Goal: Task Accomplishment & Management: Complete application form

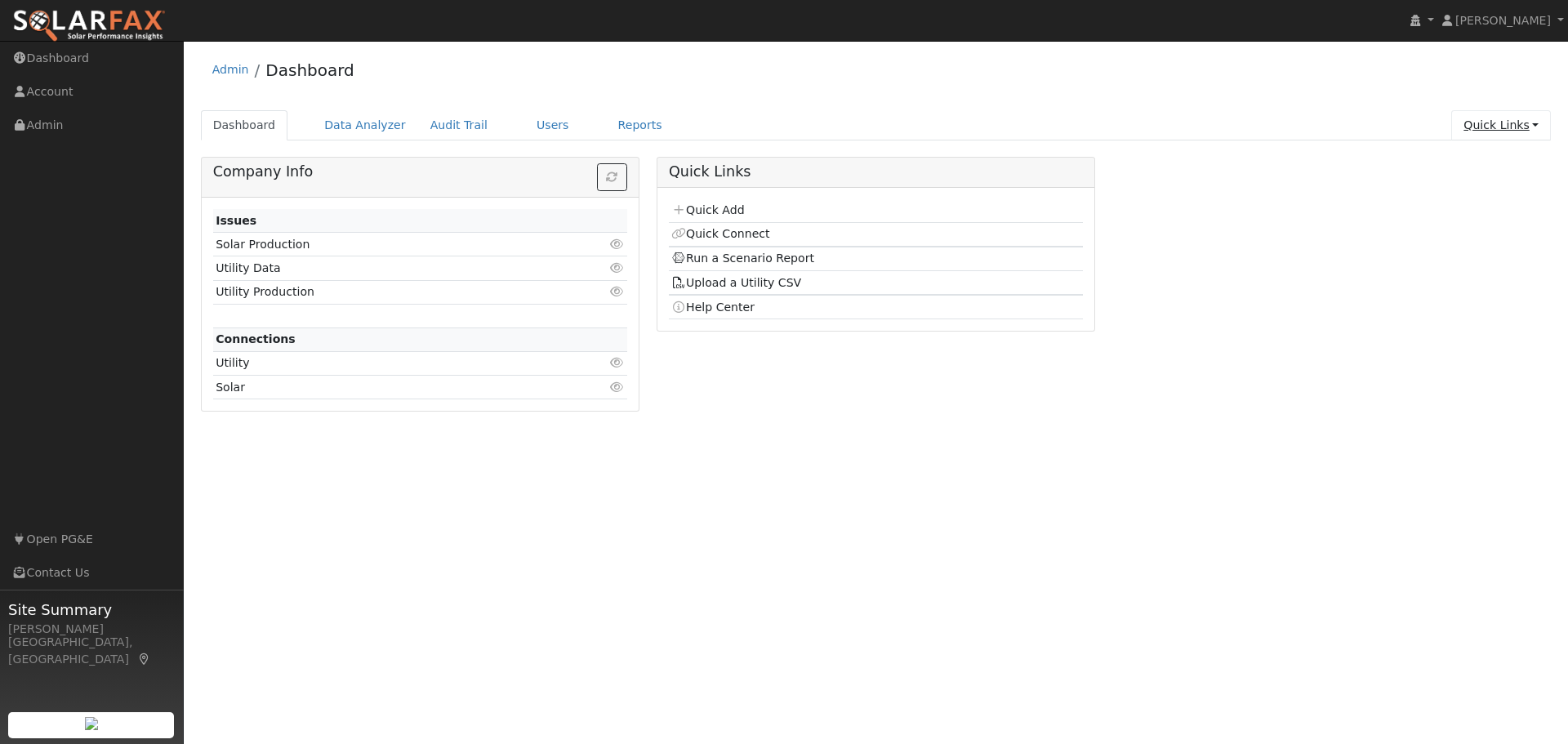
click at [1491, 125] on link "Quick Links" at bounding box center [1501, 125] width 100 height 30
click at [1476, 161] on link "Quick Add" at bounding box center [1468, 160] width 166 height 23
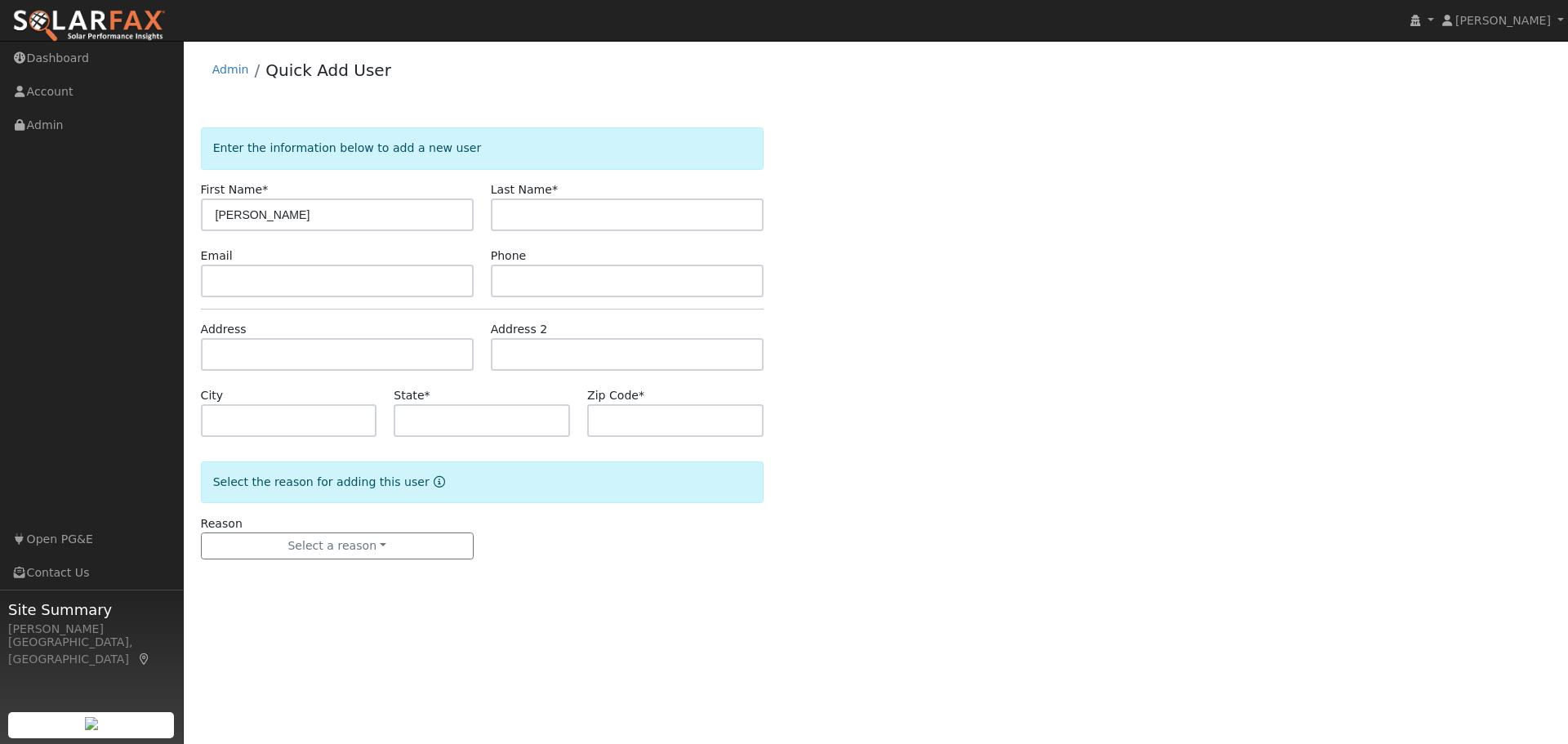
type input "[PERSON_NAME]"
click at [1135, 318] on div "Enter the information below to add a new user First Name * [PERSON_NAME] Last N…" at bounding box center [877, 359] width 1351 height 465
click at [231, 281] on input "text" at bounding box center [338, 281] width 273 height 32
paste input "[EMAIL_ADDRESS][DOMAIN_NAME]"
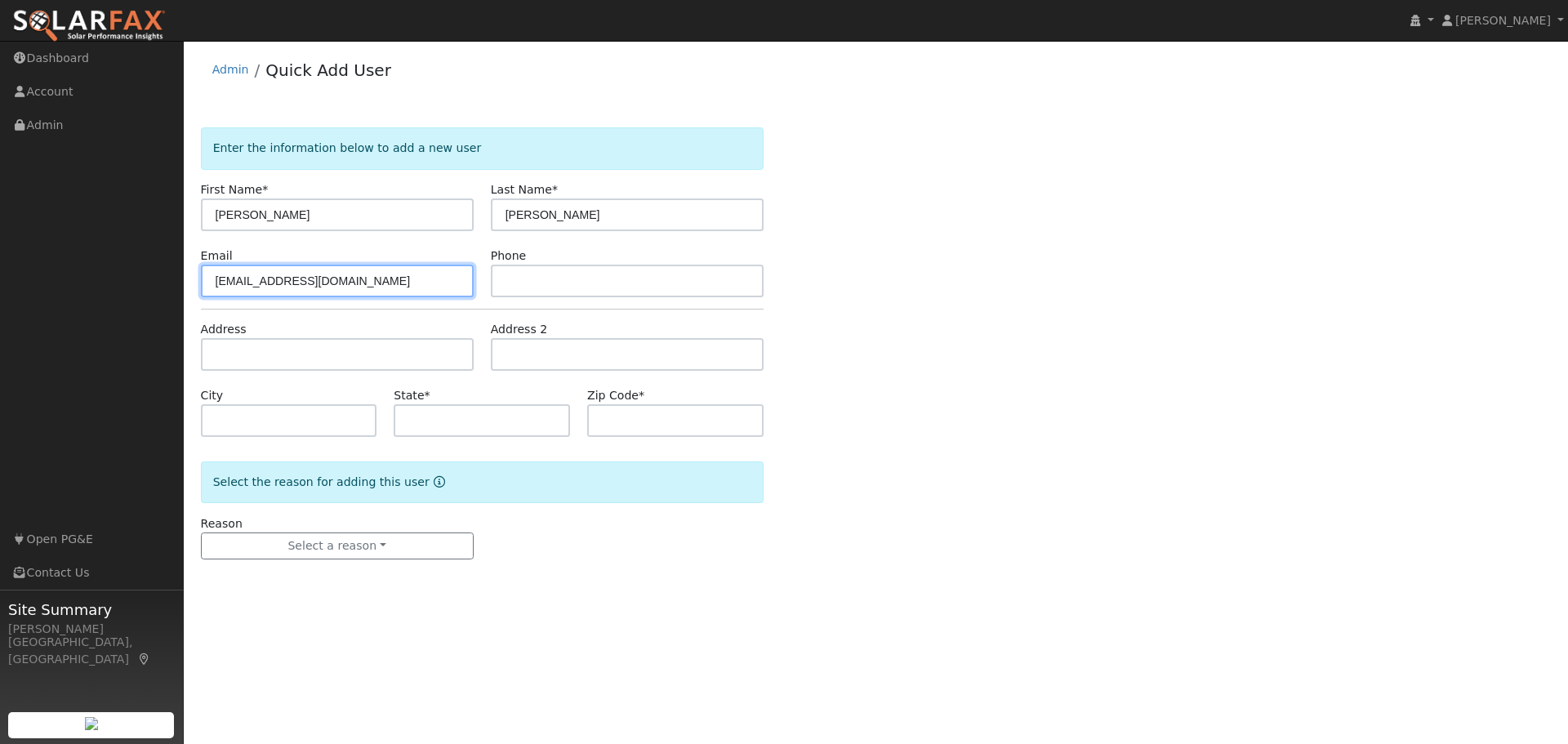
type input "joemc87@gmail.com"
click at [989, 312] on div "Enter the information below to add a new user First Name * Joe Last Name * McAl…" at bounding box center [877, 359] width 1351 height 465
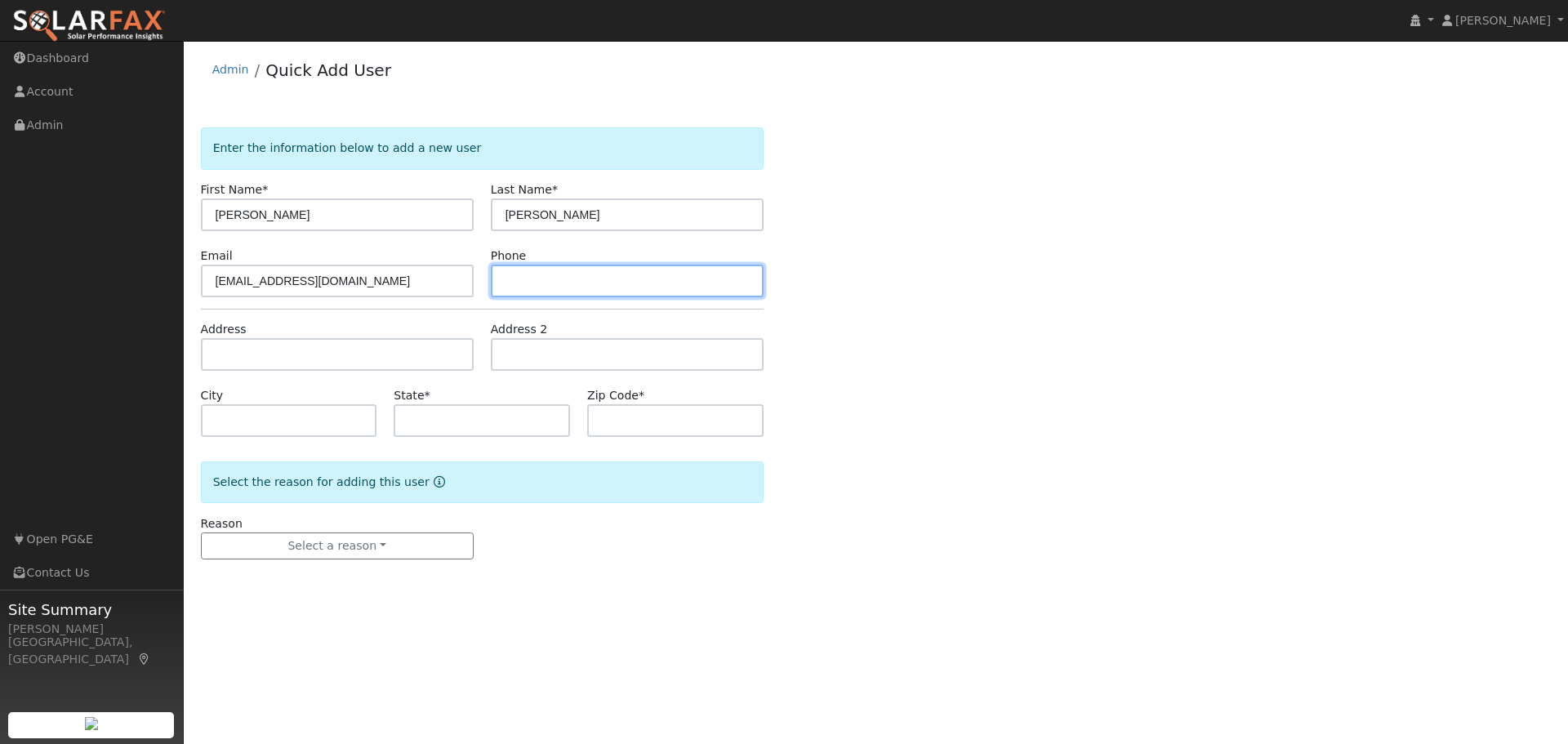
click at [610, 282] on input "text" at bounding box center [627, 281] width 273 height 32
click at [553, 285] on input "text" at bounding box center [627, 281] width 273 height 32
paste input "(916) 956-3891"
type input "(916) 956-3891"
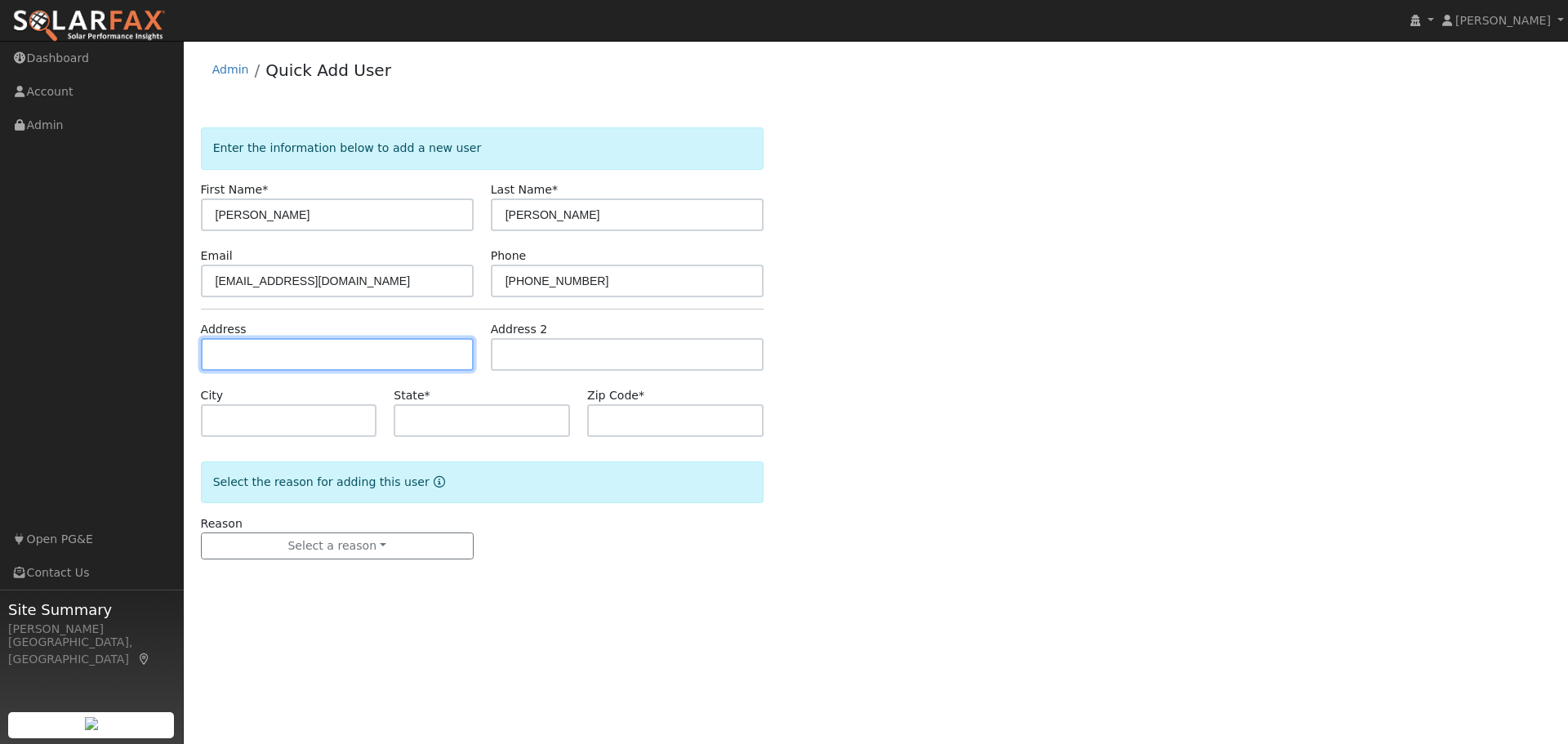
click at [213, 356] on input "text" at bounding box center [338, 354] width 273 height 32
type input "848 Baronial Lane"
type input "Rocklin"
type input "CA"
type input "95765"
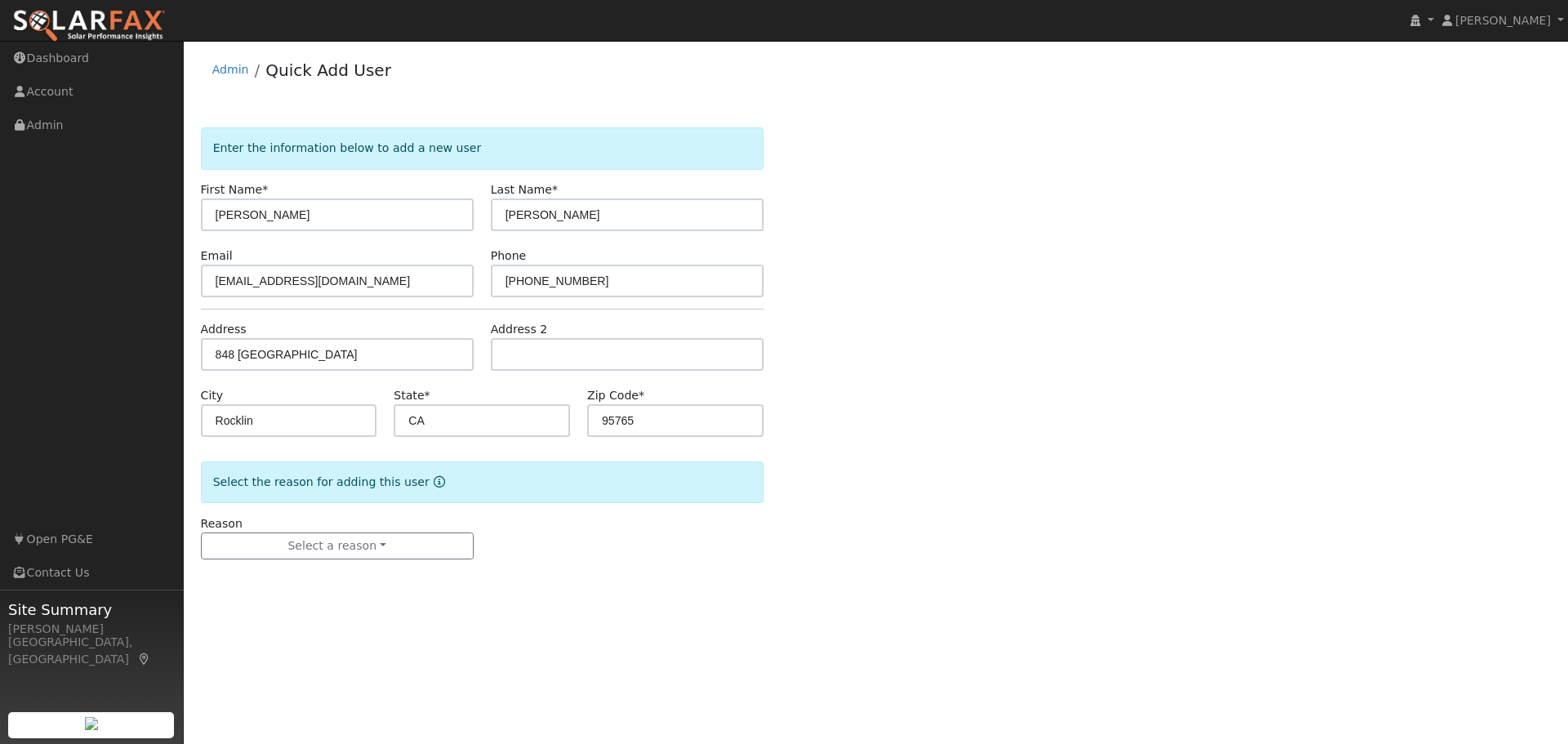
click at [916, 387] on div "Enter the information below to add a new user First Name * Joe Last Name * McAl…" at bounding box center [877, 359] width 1351 height 465
click at [315, 540] on button "Select a reason" at bounding box center [338, 546] width 273 height 28
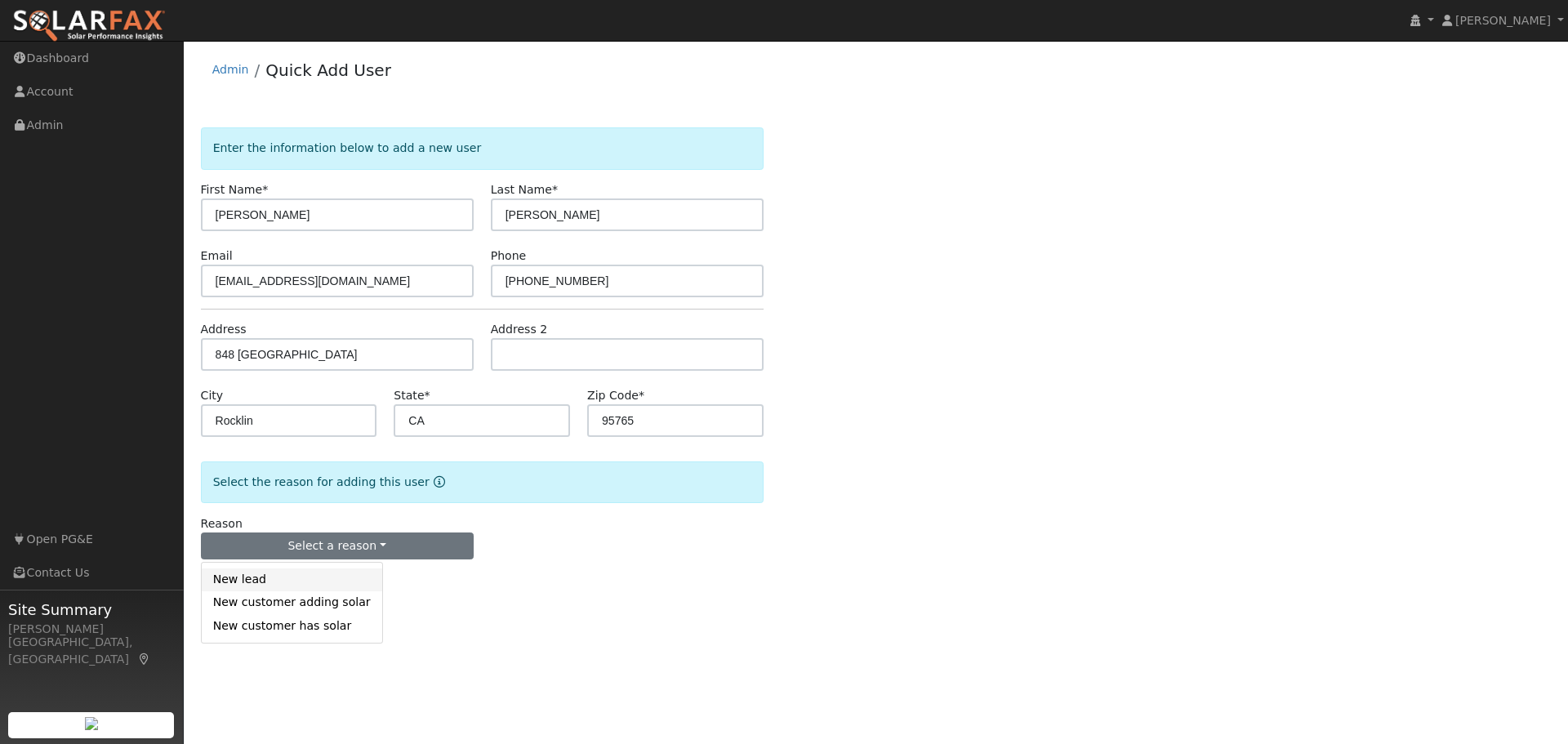
click at [305, 586] on link "New lead" at bounding box center [292, 579] width 181 height 23
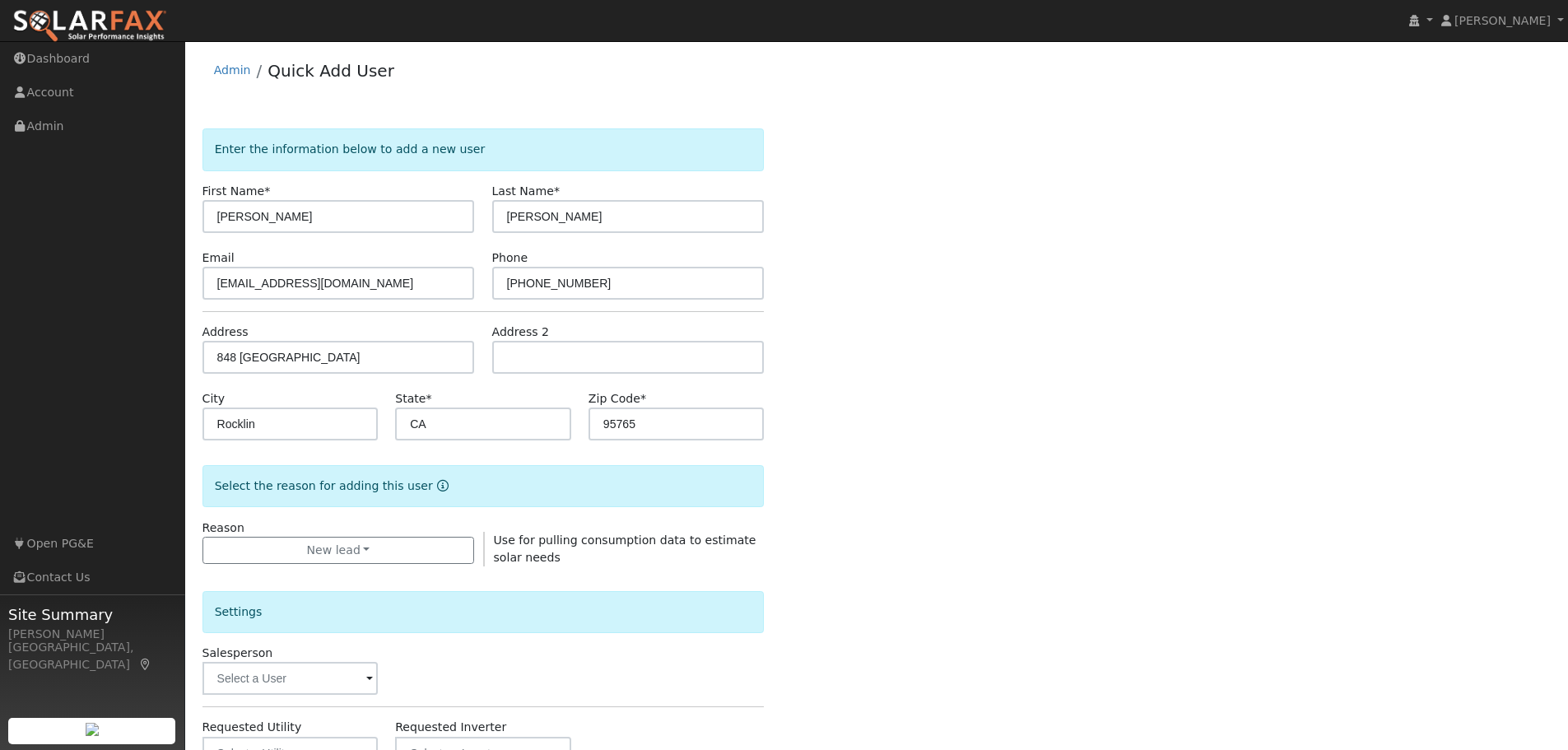
click at [1130, 505] on div "Enter the information below to add a new user First Name * Joe Last Name * McAl…" at bounding box center [877, 593] width 1349 height 930
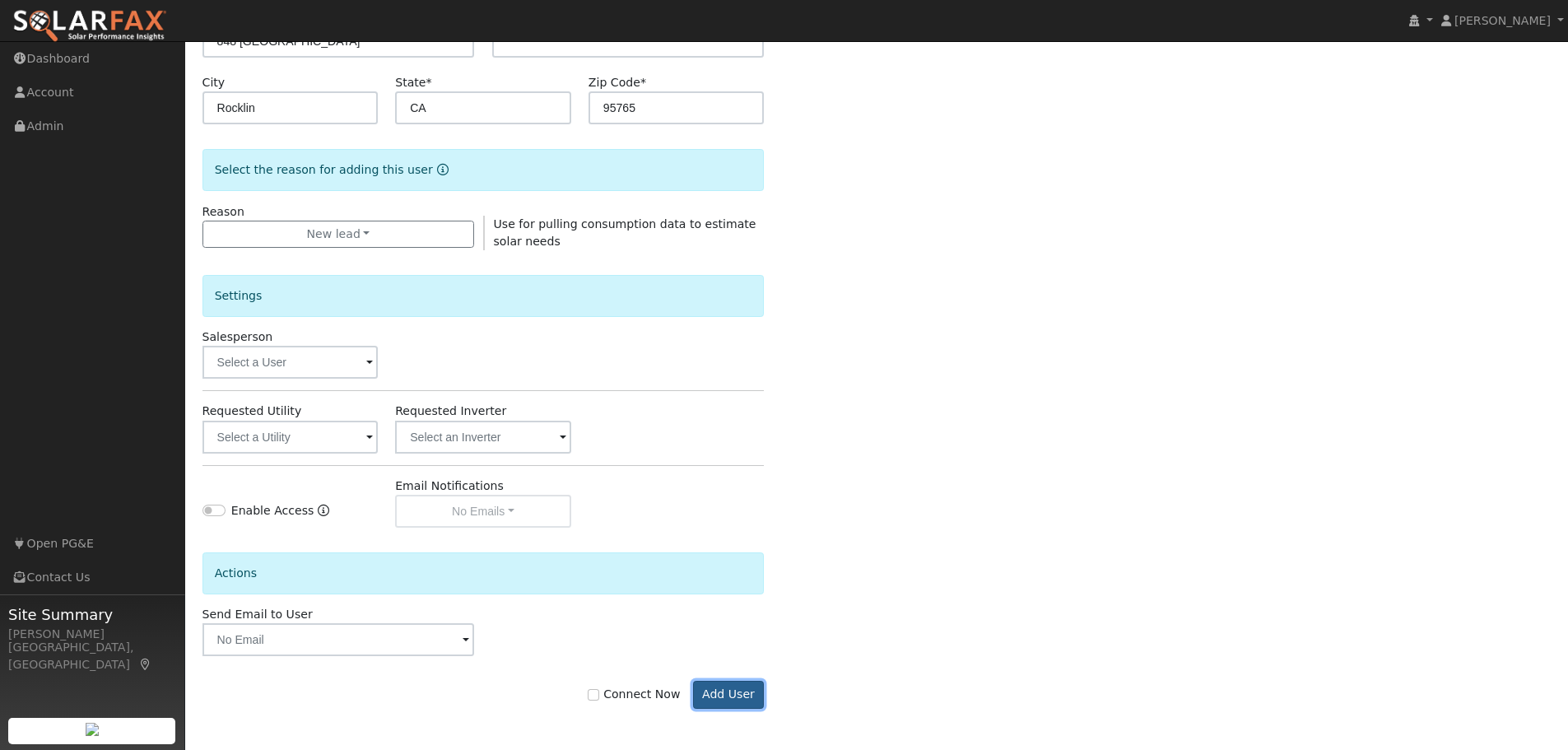
click at [725, 692] on button "Add User" at bounding box center [728, 695] width 71 height 28
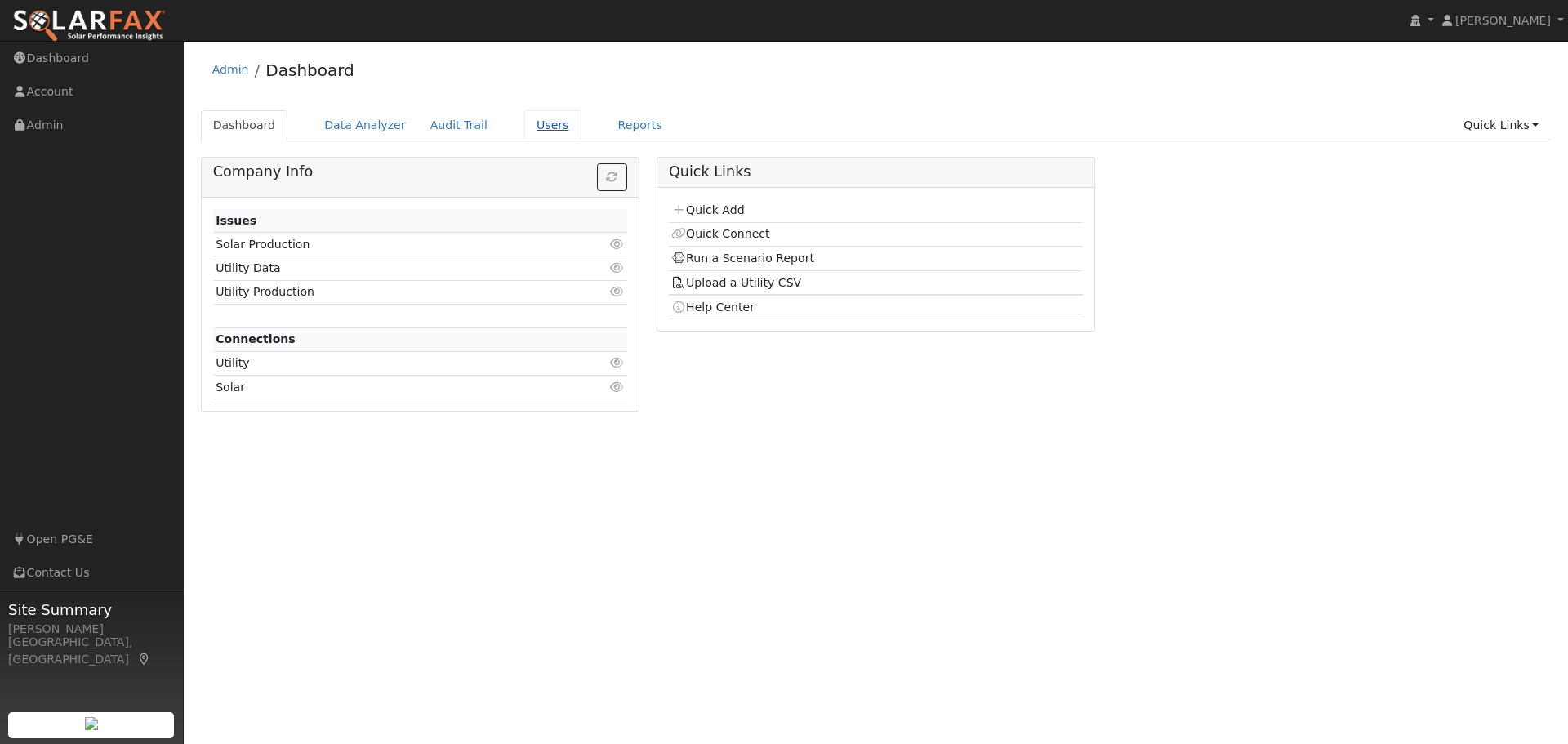
click at [534, 127] on link "Users" at bounding box center [553, 125] width 57 height 30
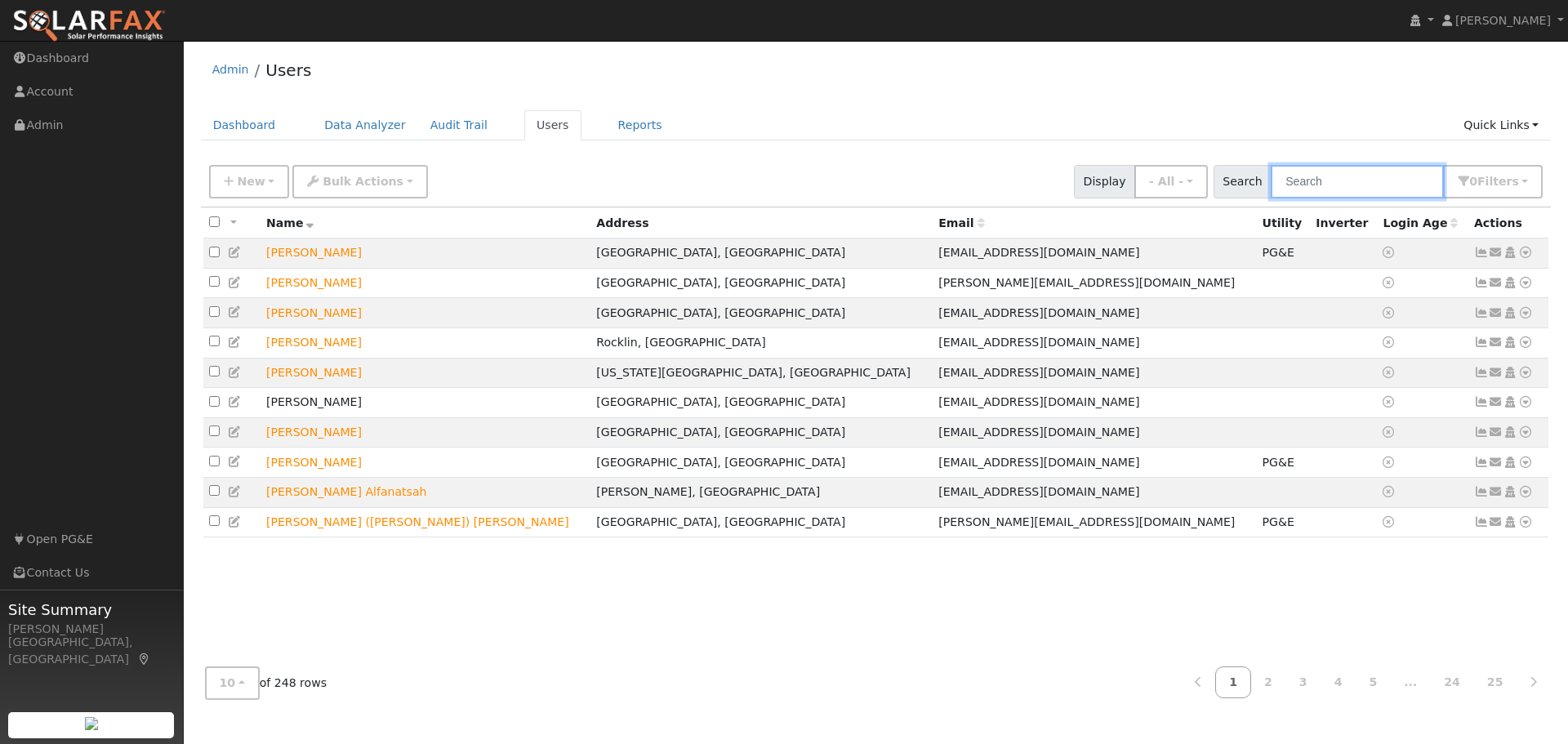
click at [1317, 180] on input "text" at bounding box center [1357, 181] width 173 height 33
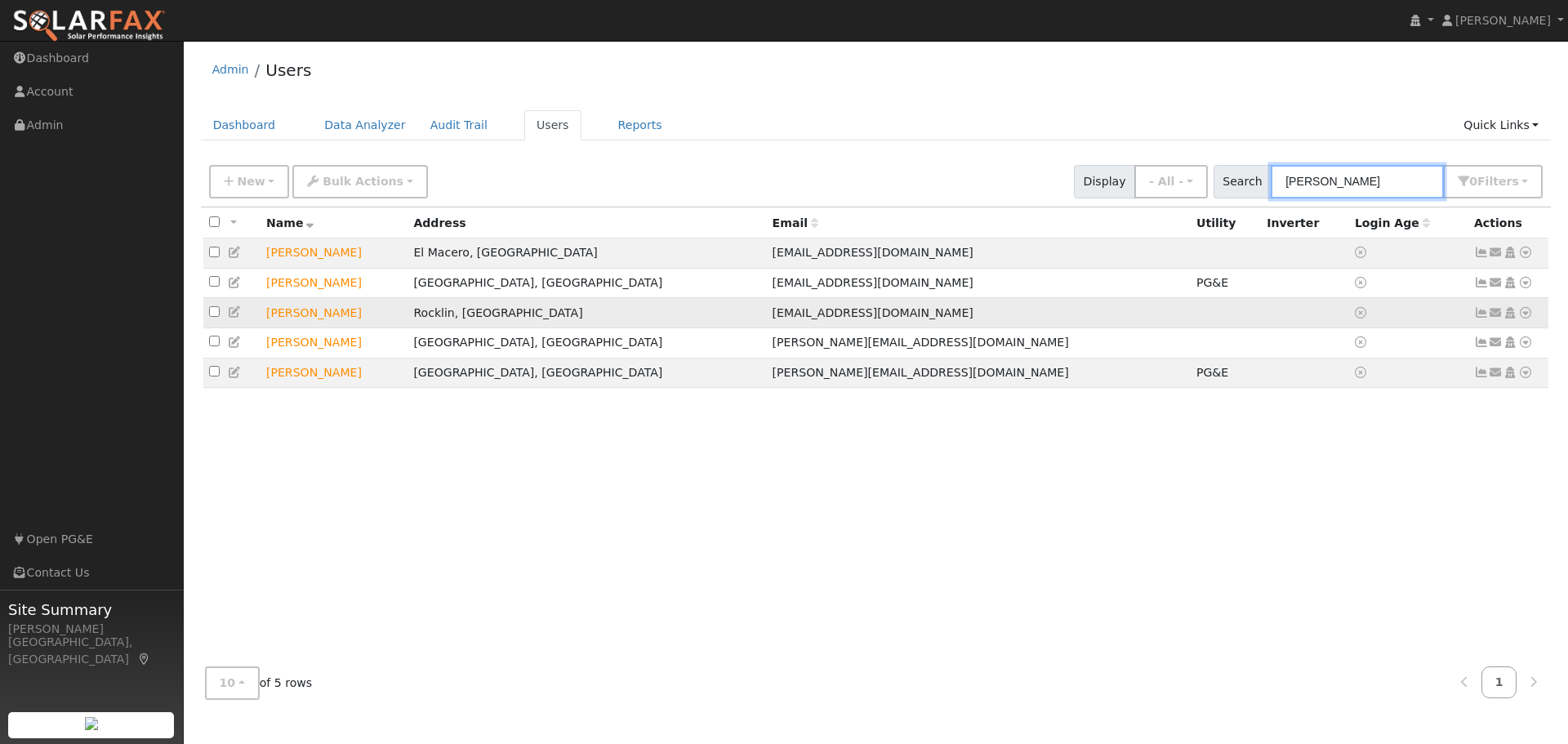
type input "JOE"
click at [1524, 318] on icon at bounding box center [1525, 312] width 15 height 11
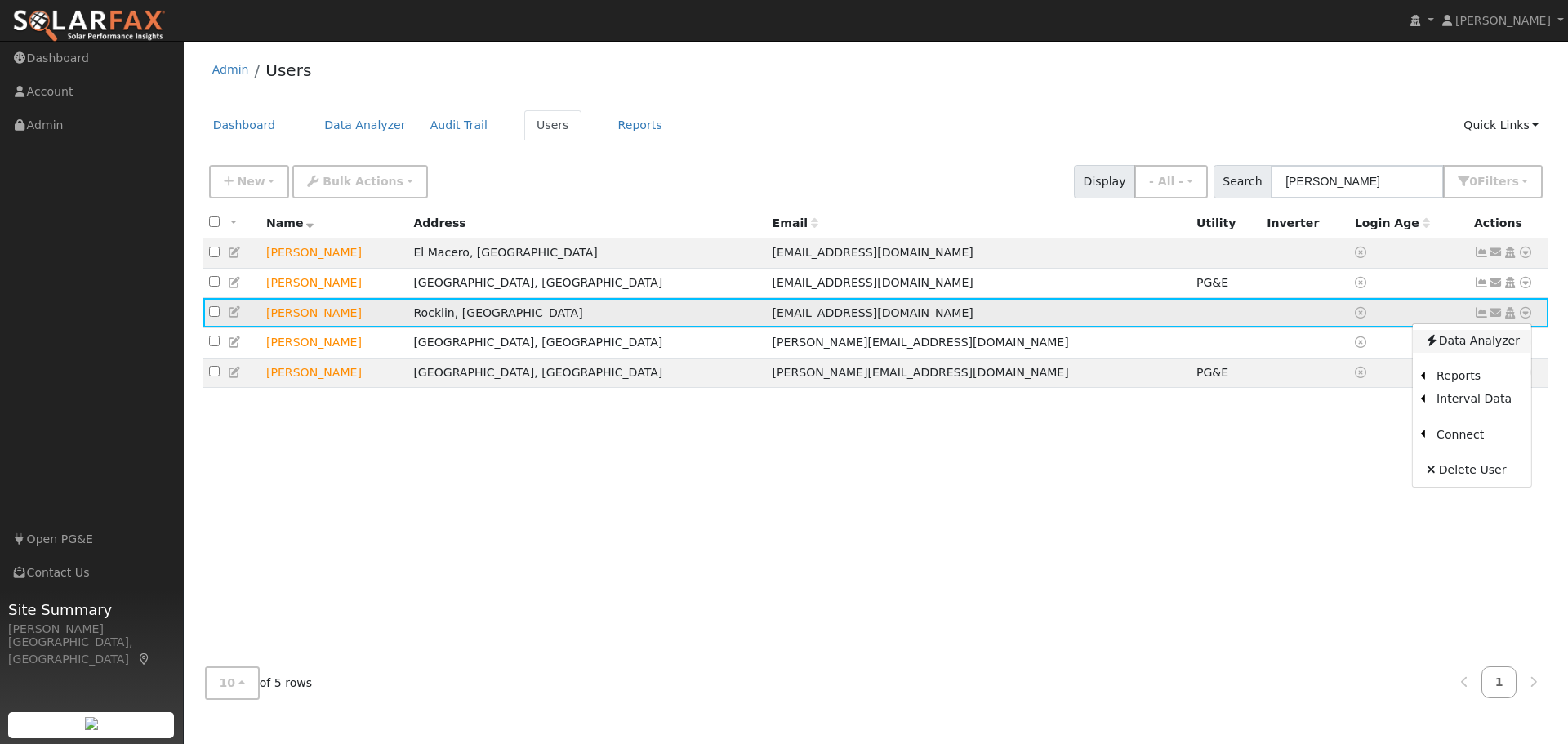
click at [1477, 340] on link "Data Analyzer" at bounding box center [1472, 341] width 119 height 23
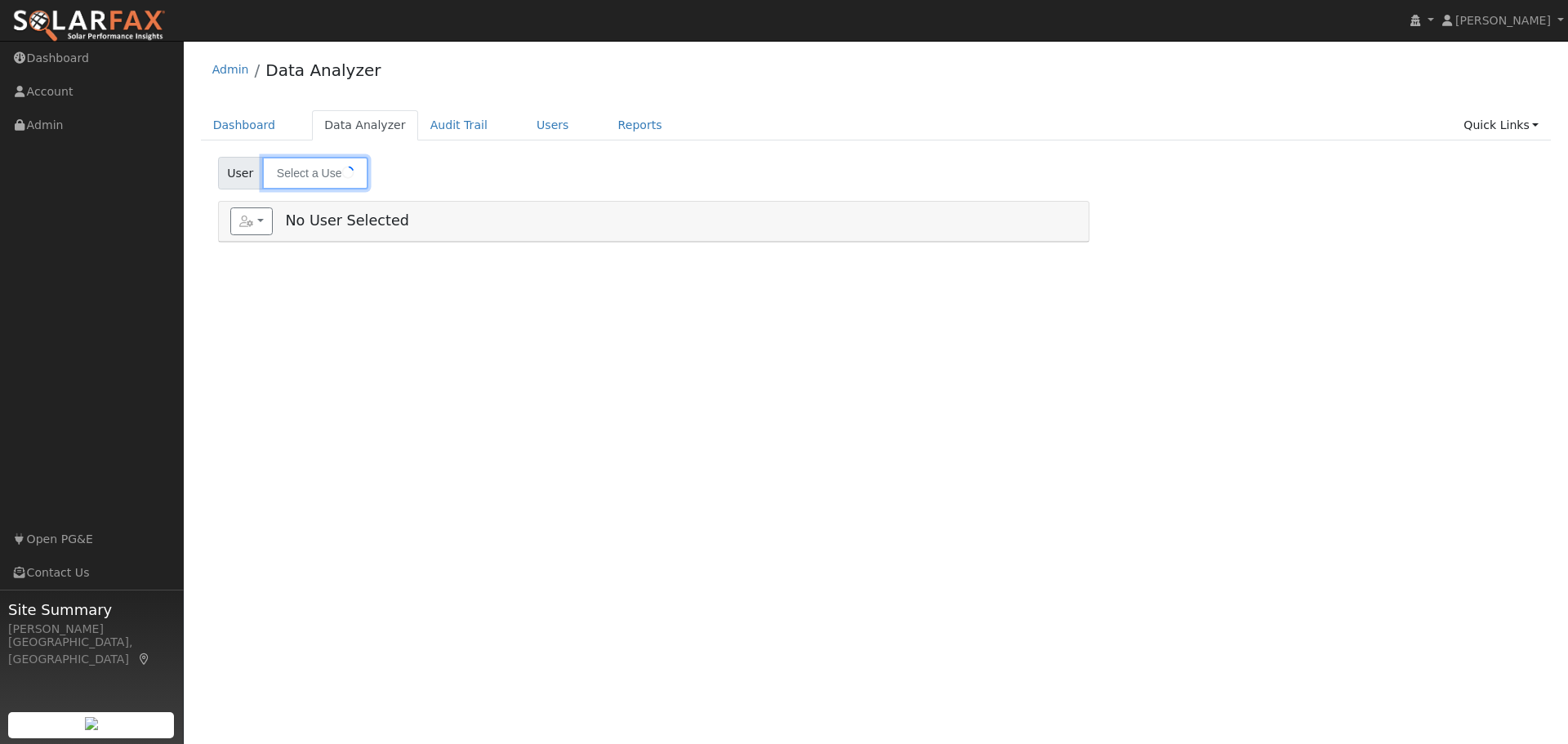
type input "[PERSON_NAME]"
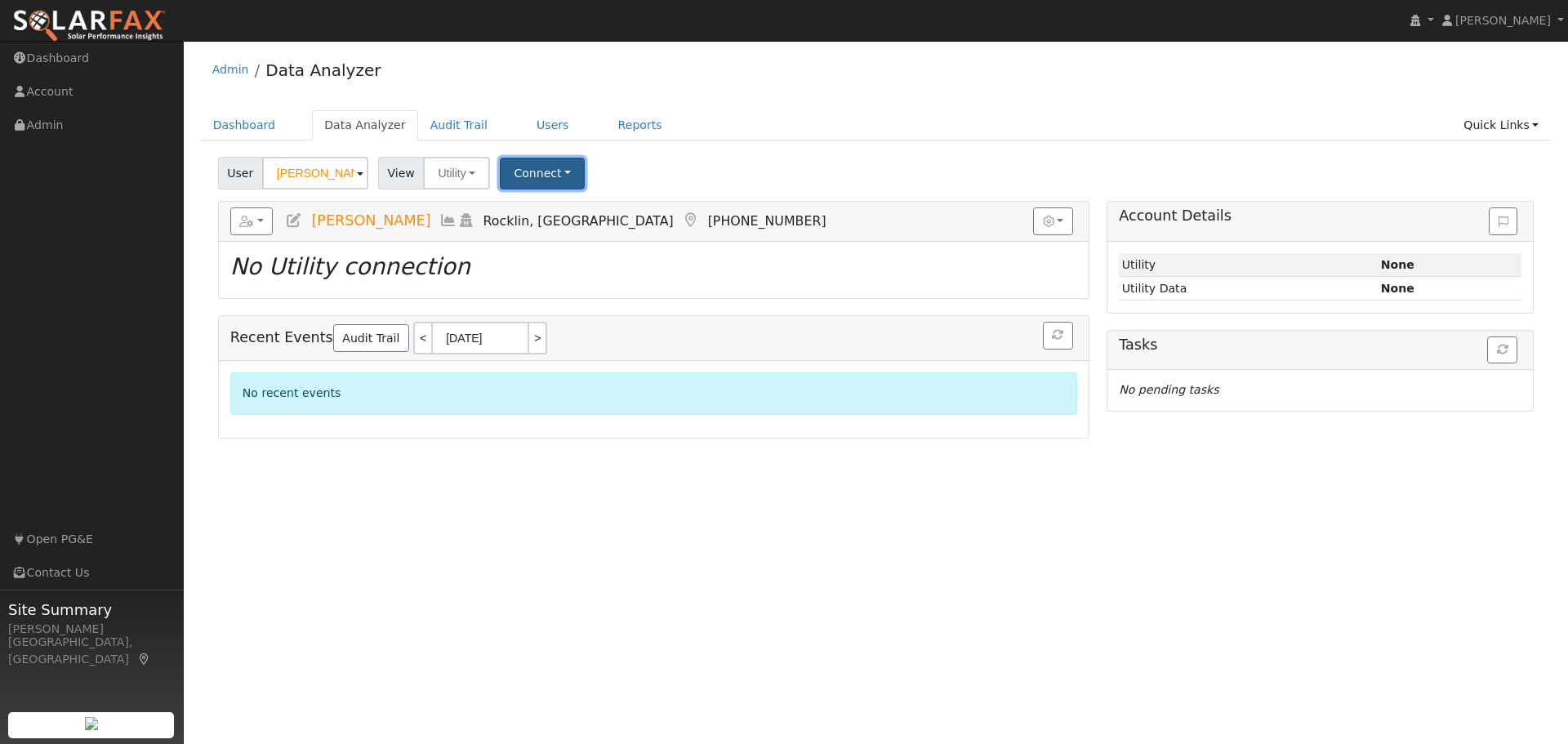
click at [536, 166] on button "Connect" at bounding box center [543, 173] width 85 height 32
click at [555, 204] on link "Select a Provider" at bounding box center [565, 209] width 127 height 23
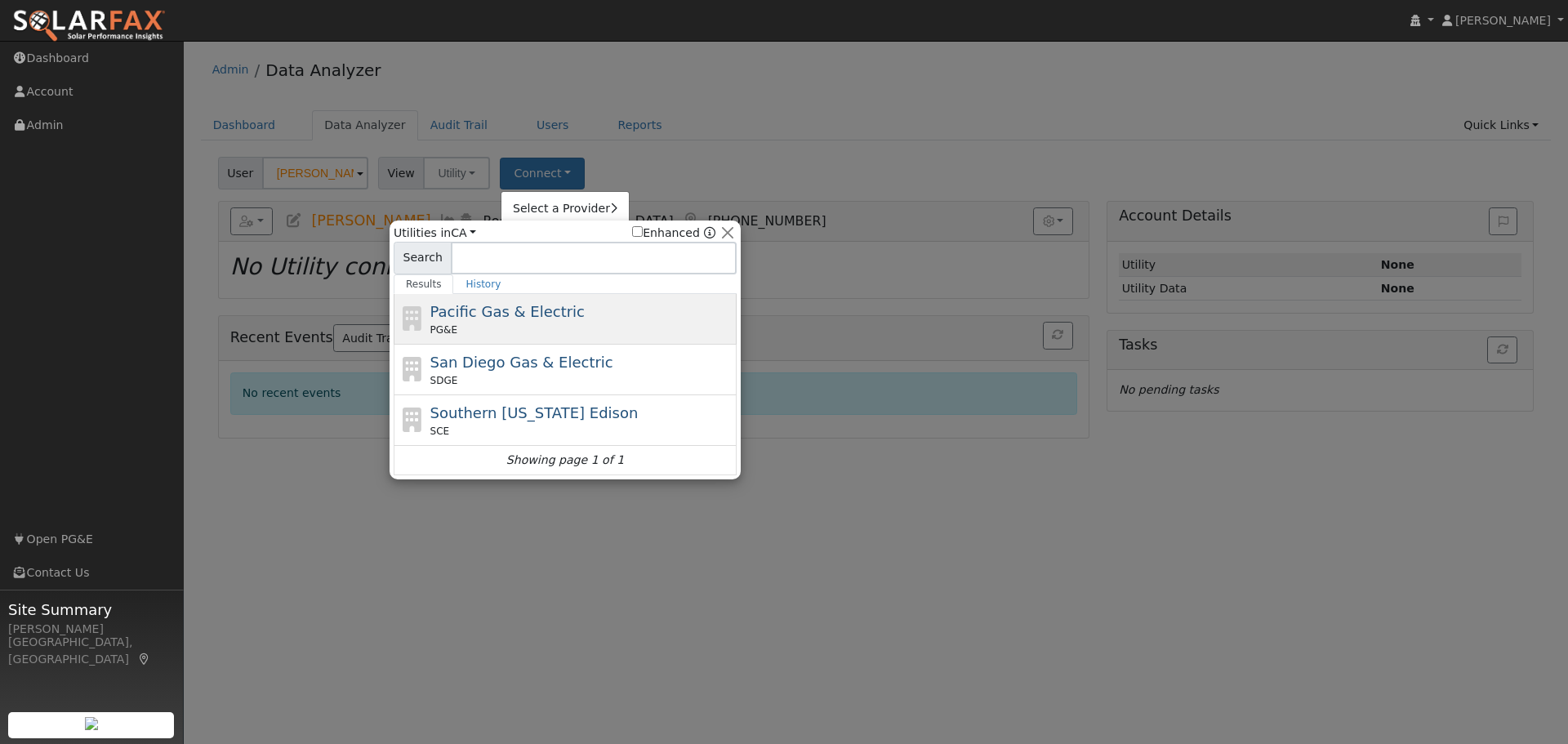
click at [588, 313] on div "Pacific Gas & Electric PG&E" at bounding box center [582, 318] width 303 height 37
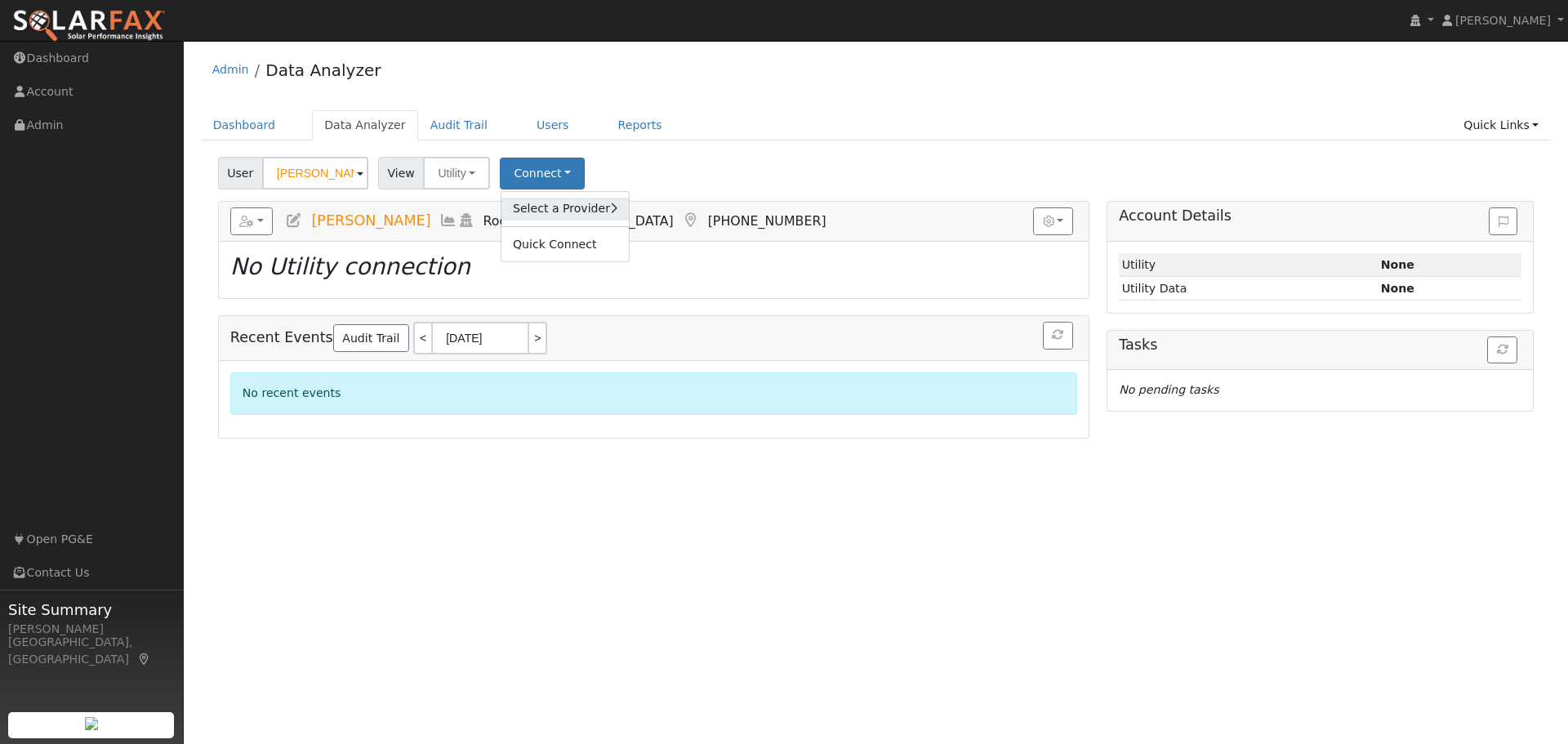
click at [557, 218] on link "Select a Provider" at bounding box center [565, 209] width 127 height 23
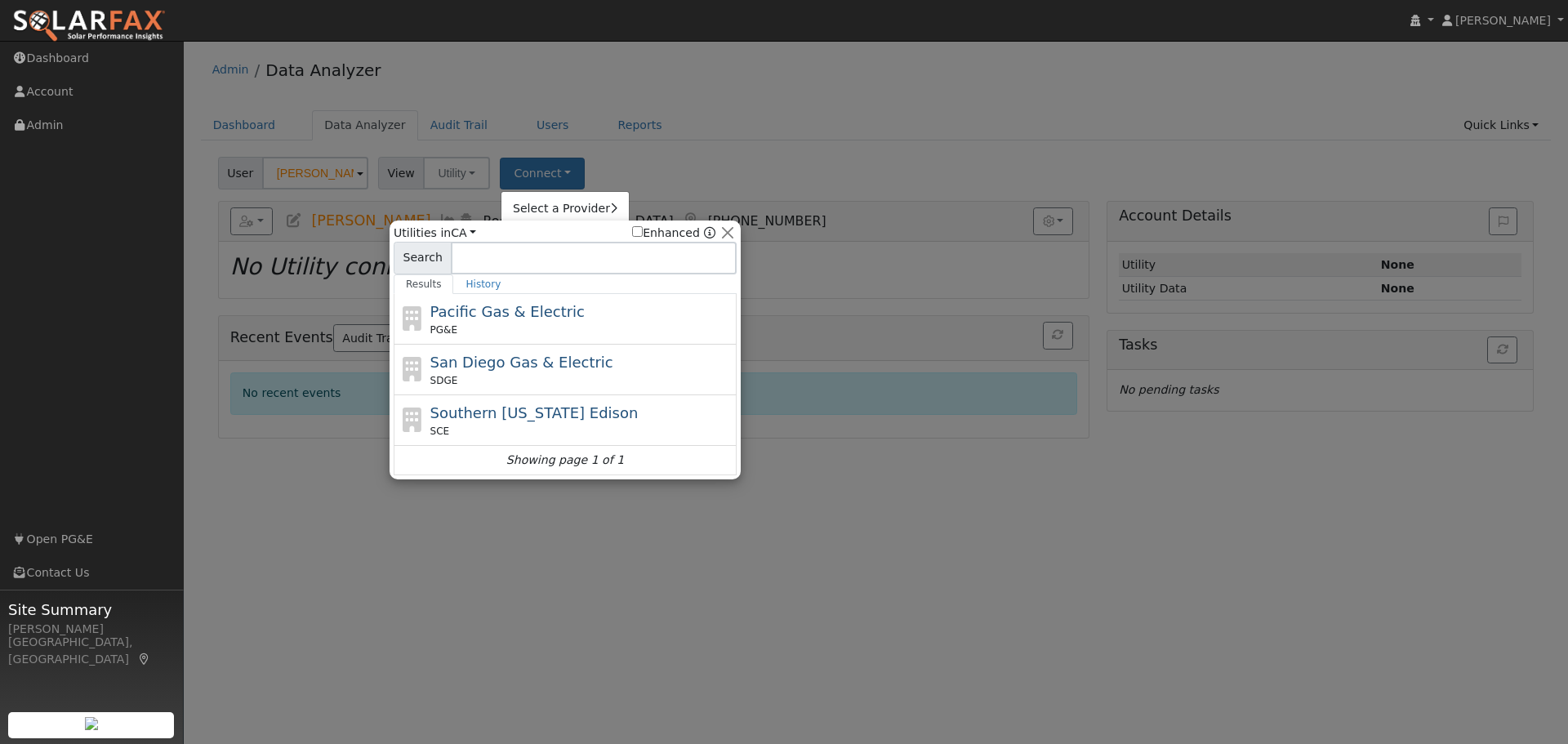
click at [523, 336] on div "PG&E" at bounding box center [582, 329] width 303 height 15
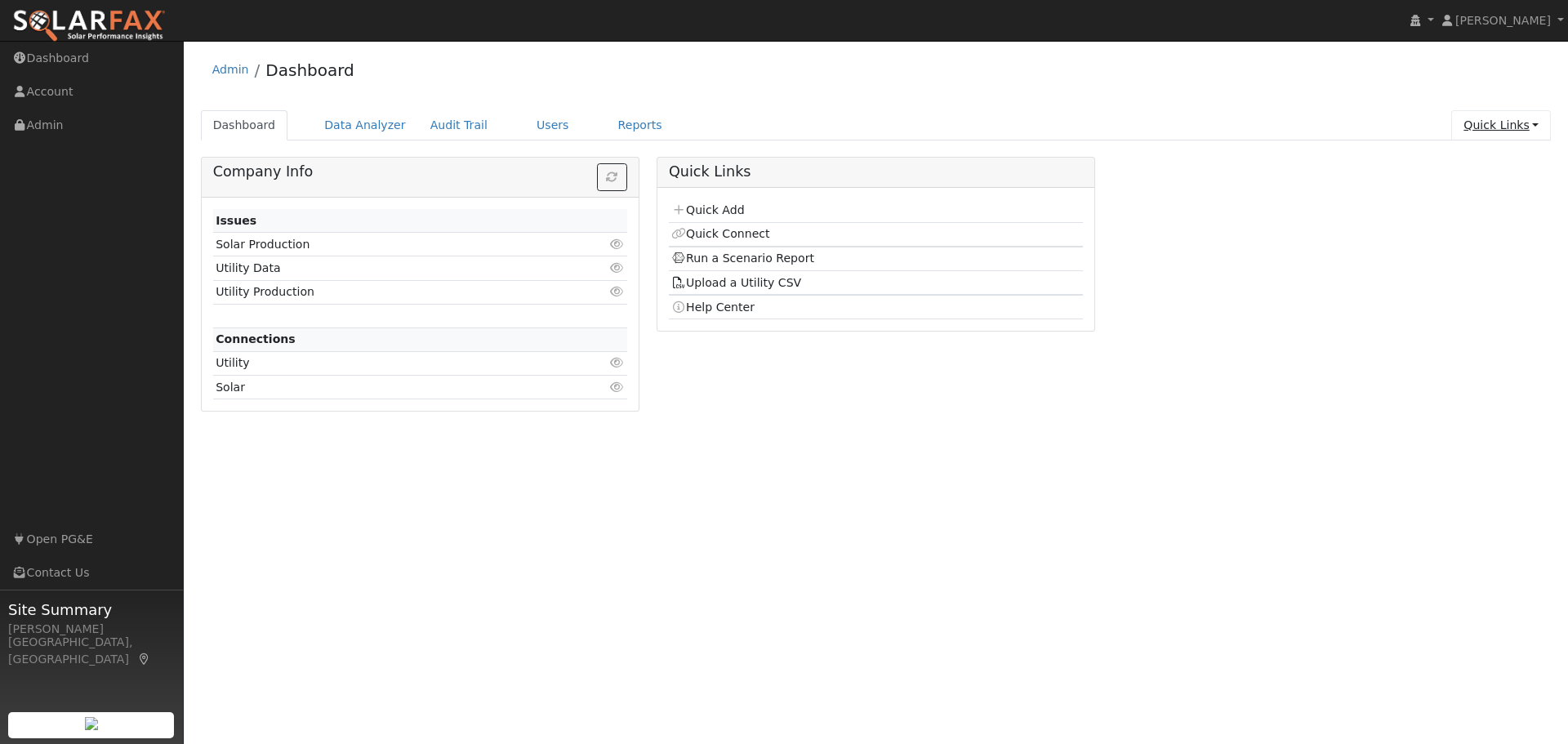
click at [1494, 128] on link "Quick Links" at bounding box center [1501, 125] width 100 height 30
click at [526, 127] on link "Users" at bounding box center [553, 125] width 57 height 30
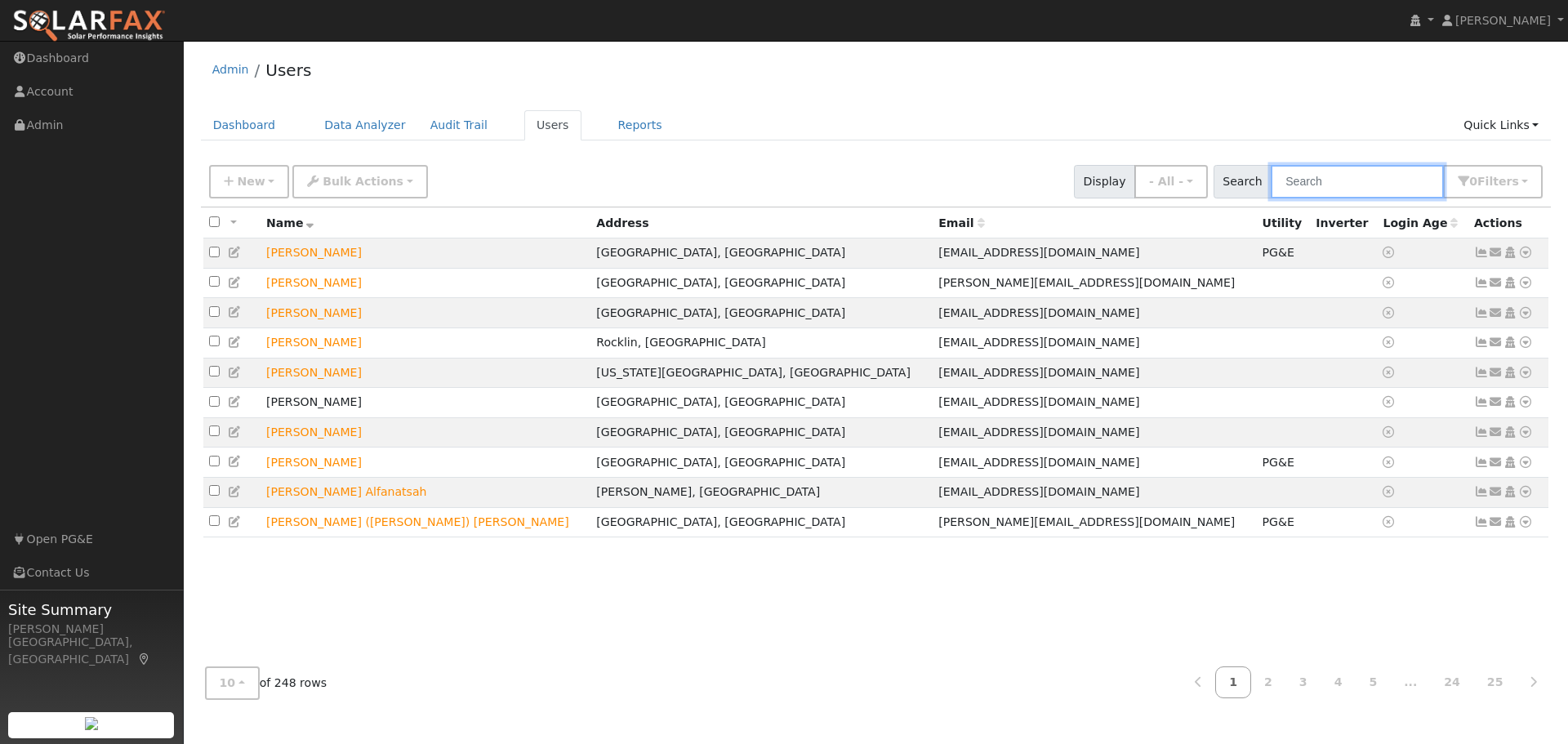
click at [1362, 177] on input "text" at bounding box center [1357, 181] width 173 height 33
type input "JOE"
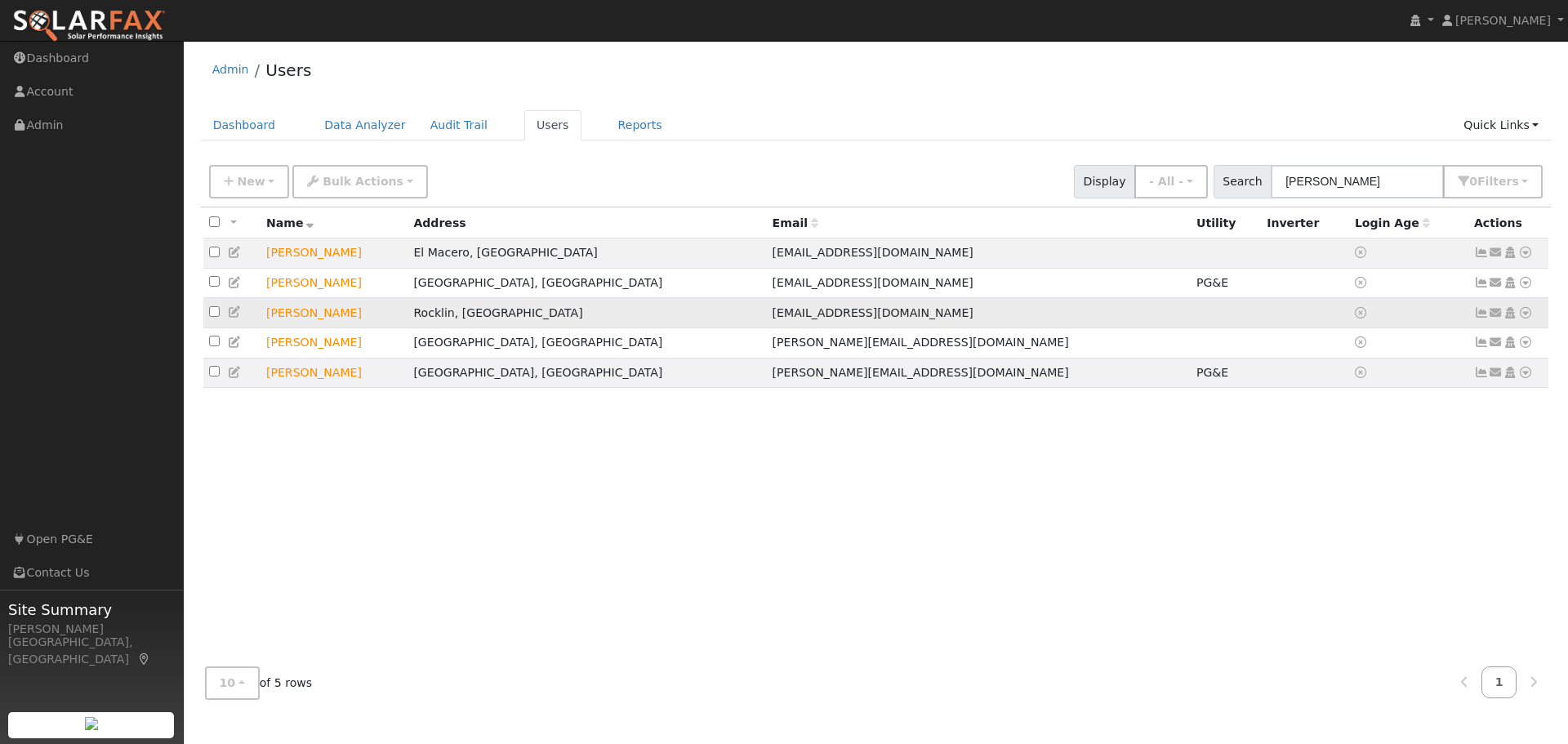
click at [1524, 317] on icon at bounding box center [1525, 312] width 15 height 11
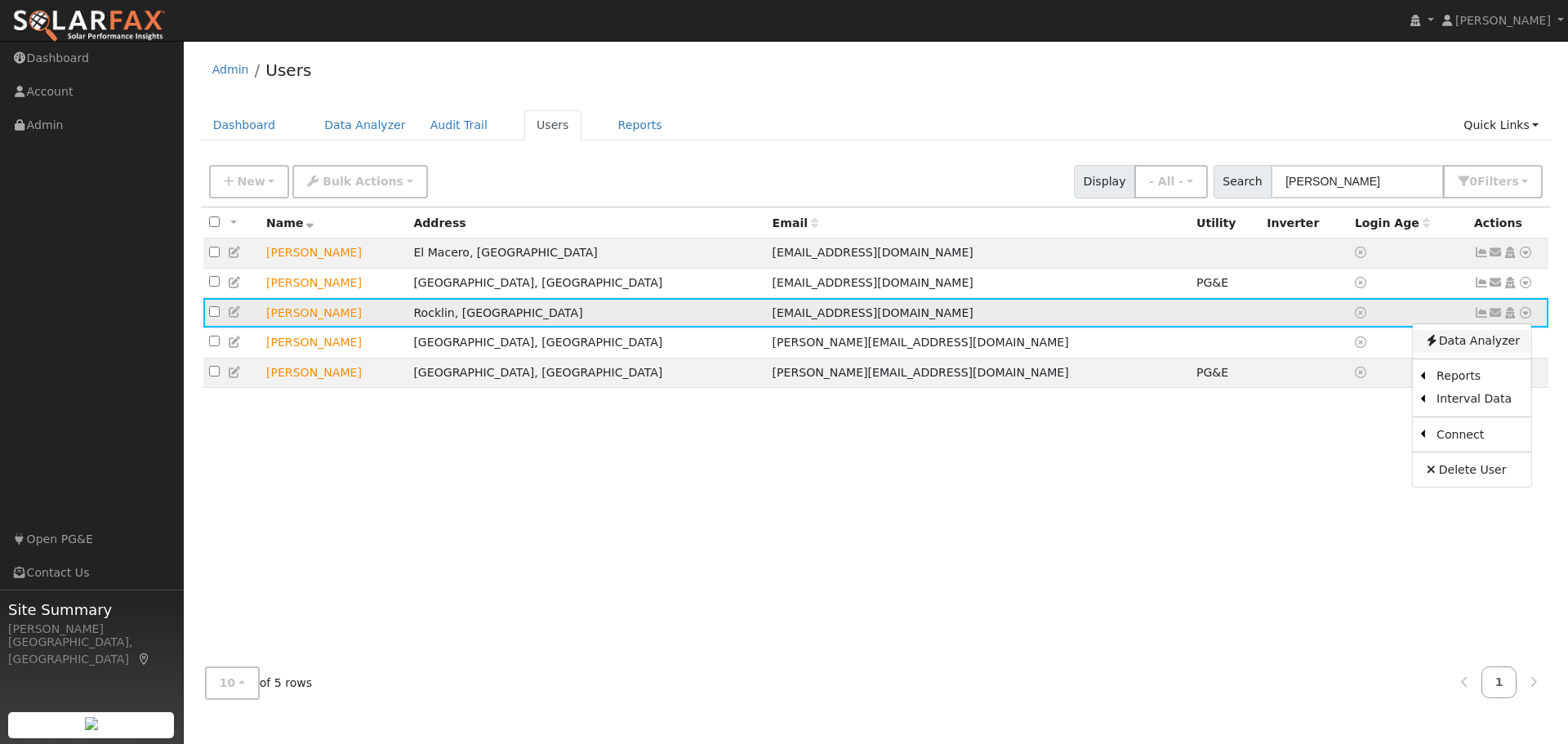
click at [1453, 340] on link "Data Analyzer" at bounding box center [1472, 341] width 119 height 23
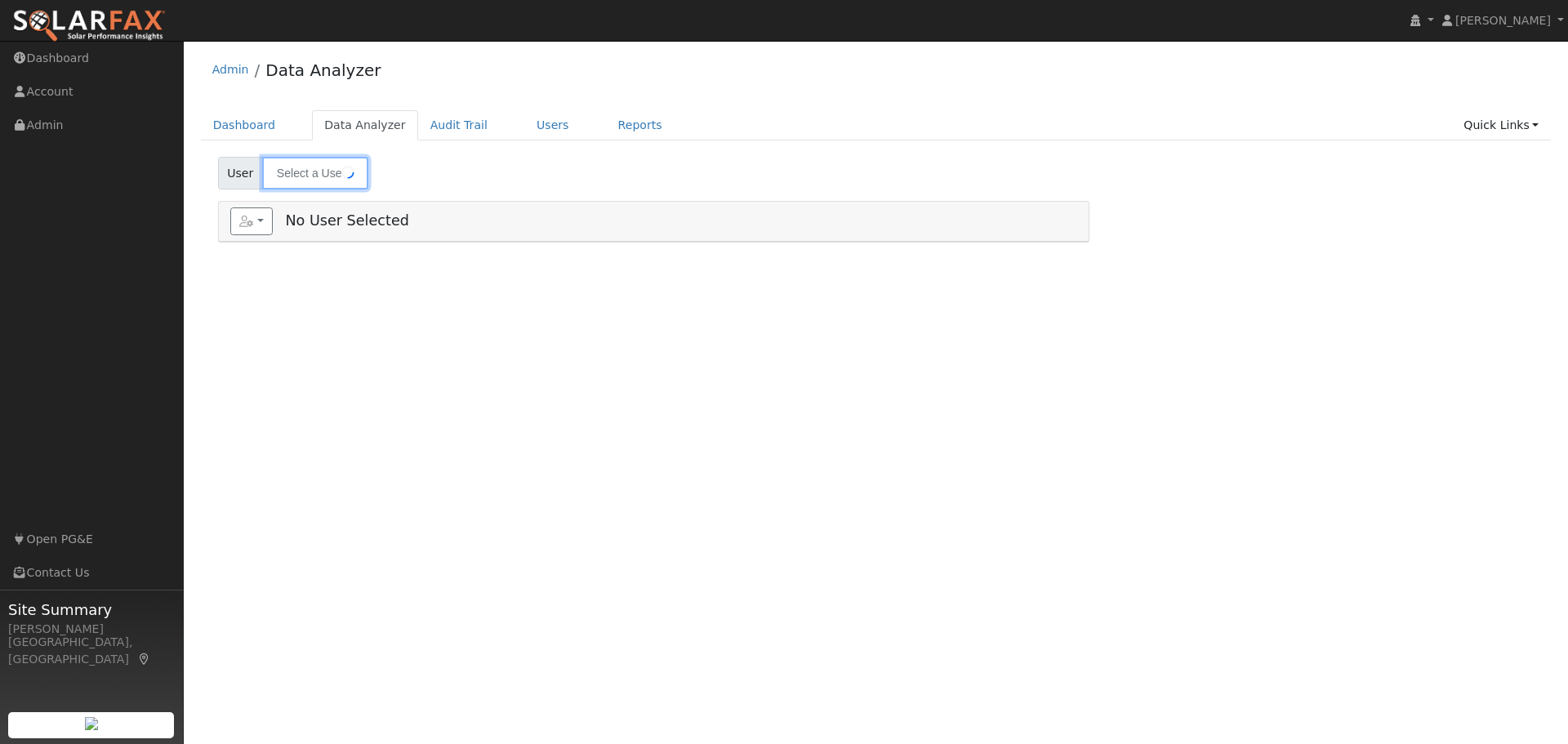
type input "[PERSON_NAME]"
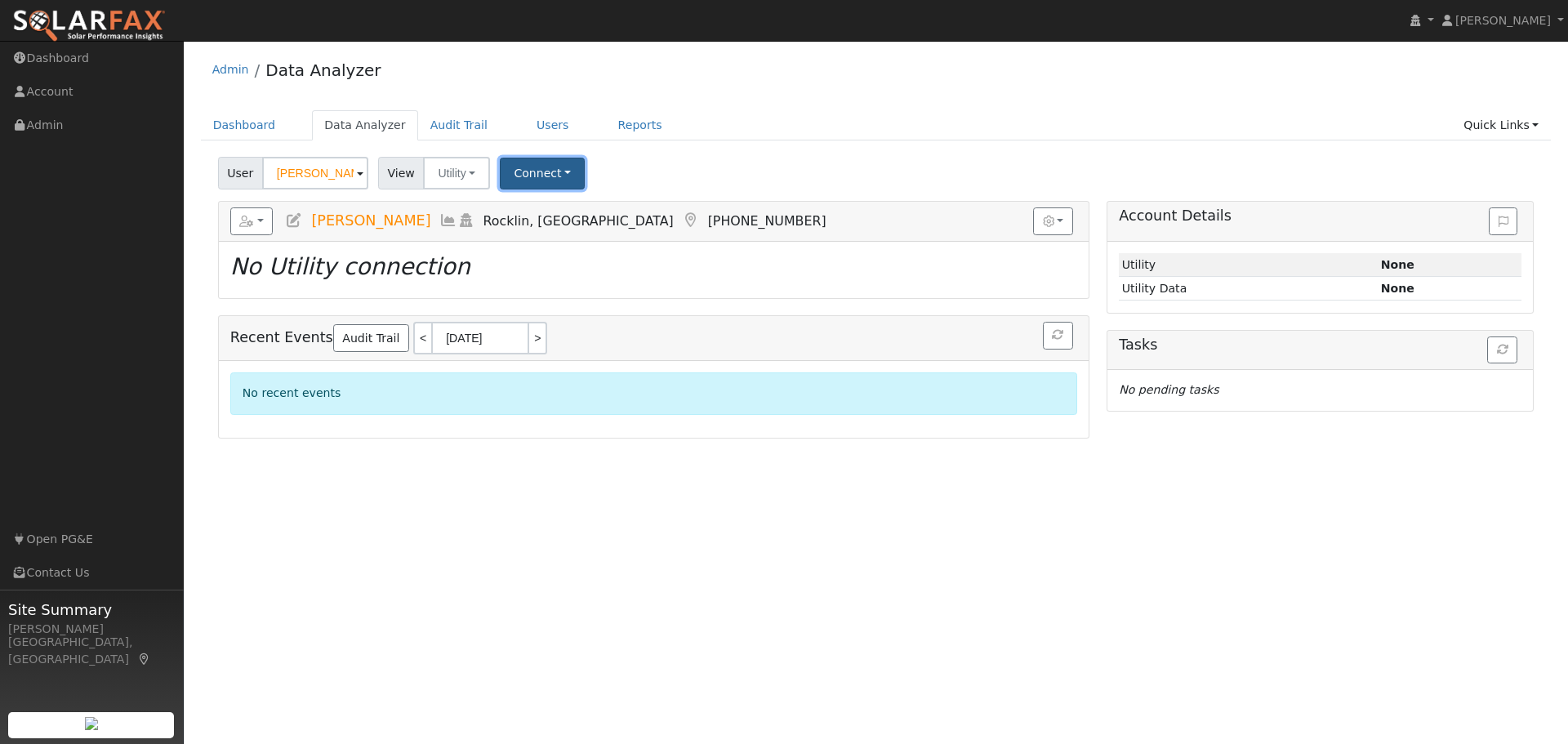
click at [516, 177] on button "Connect" at bounding box center [543, 173] width 85 height 32
click at [544, 206] on link "Select a Provider" at bounding box center [565, 209] width 127 height 23
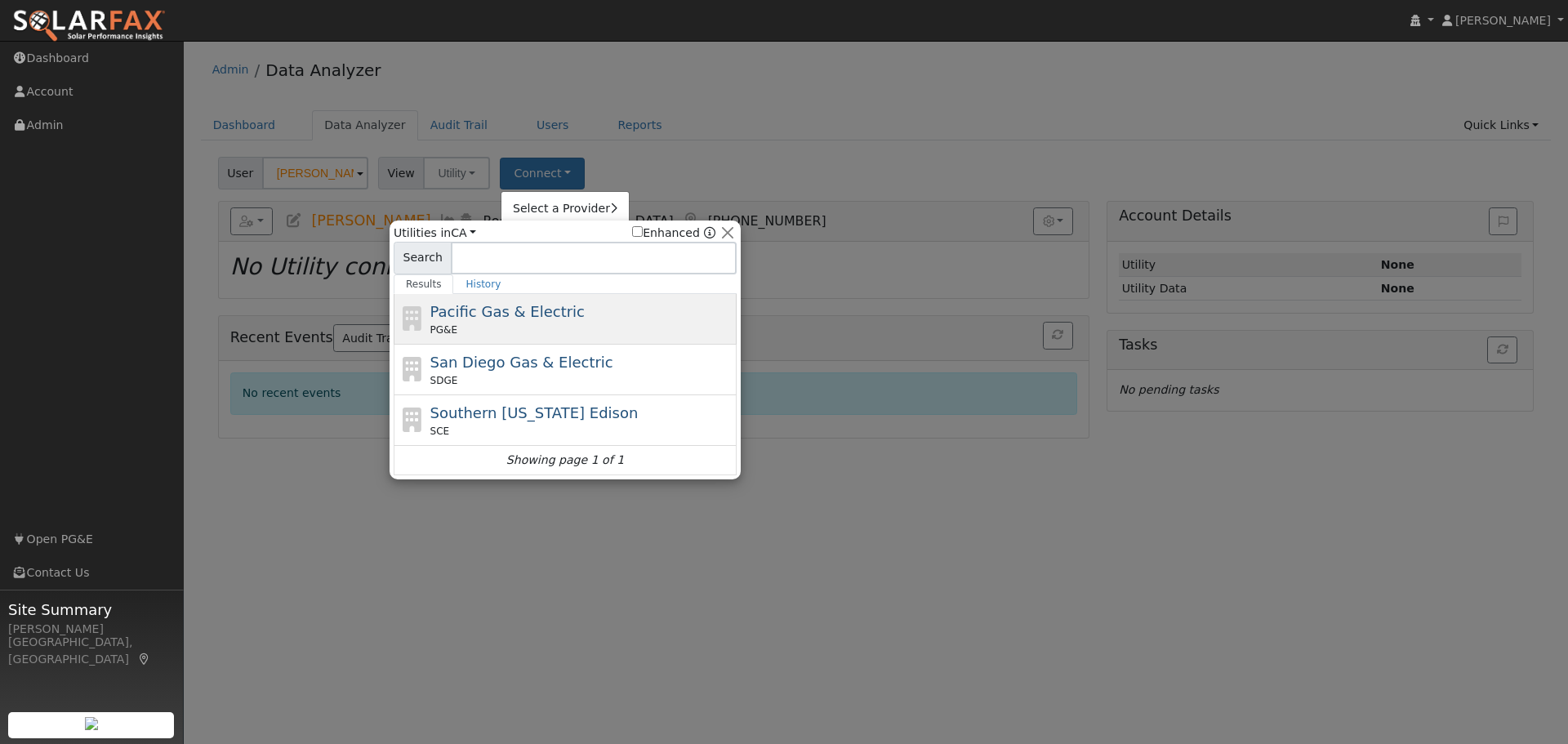
click at [514, 317] on span "Pacific Gas & Electric" at bounding box center [508, 311] width 154 height 17
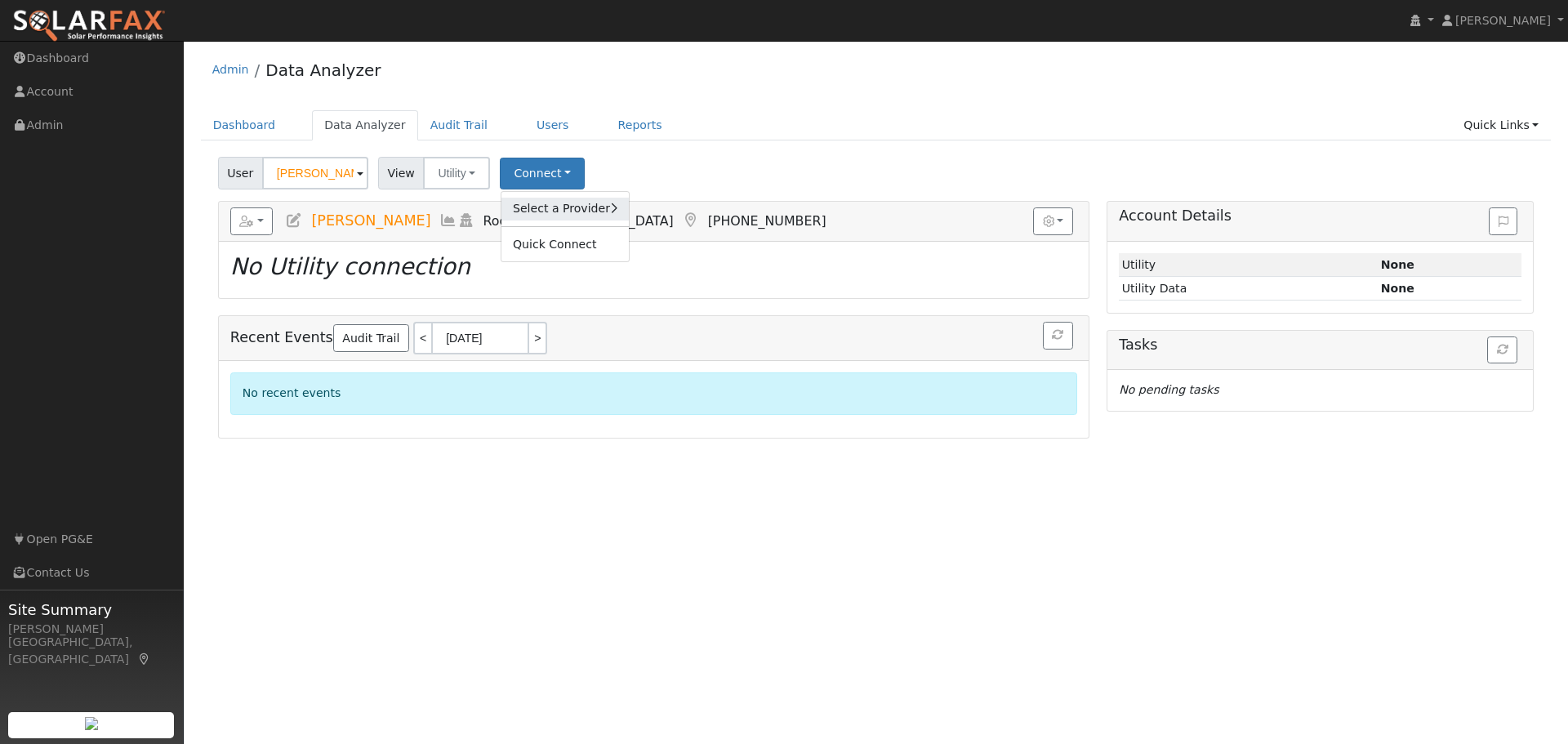
click at [555, 200] on link "Select a Provider" at bounding box center [565, 209] width 127 height 23
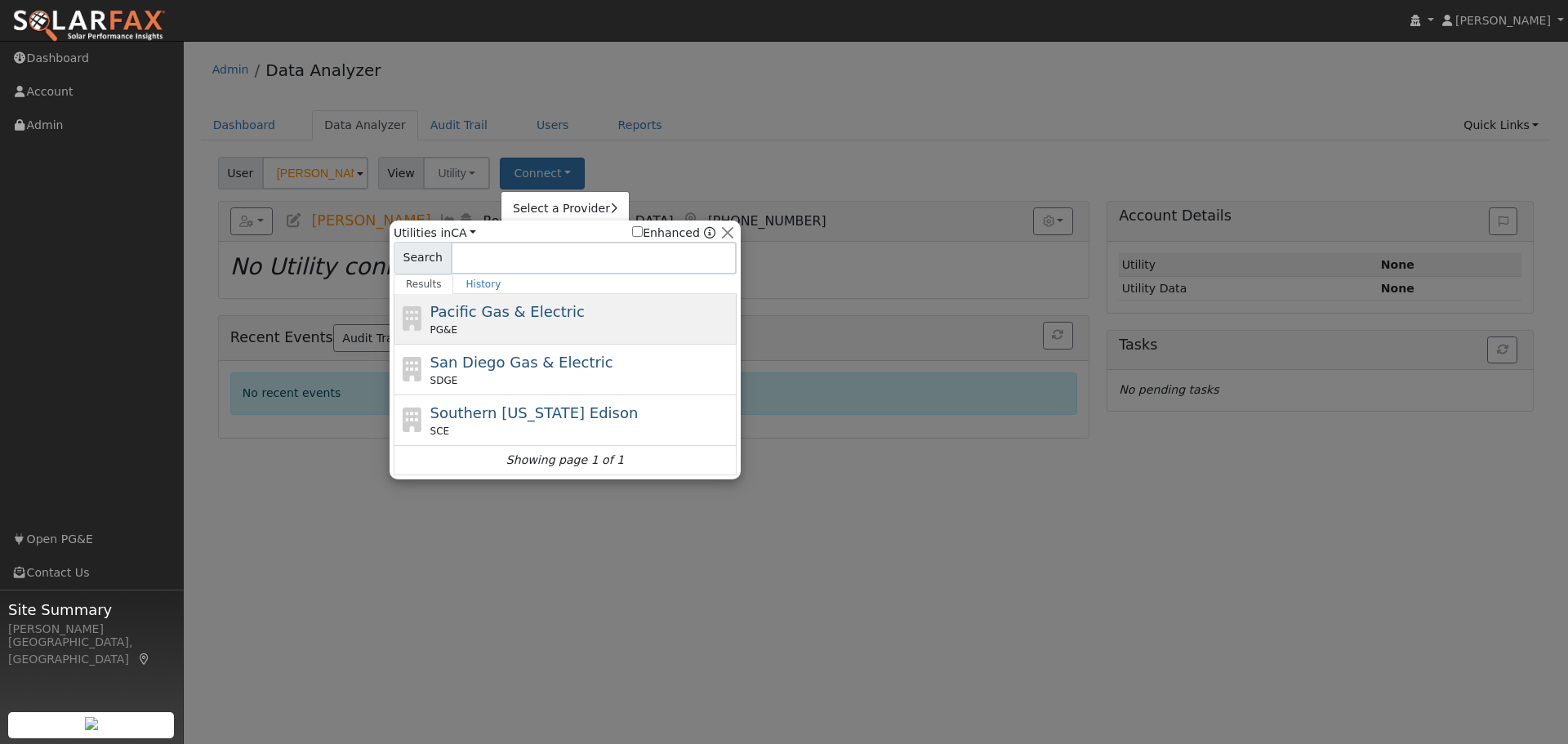
click at [566, 327] on div "PG&E" at bounding box center [582, 329] width 303 height 15
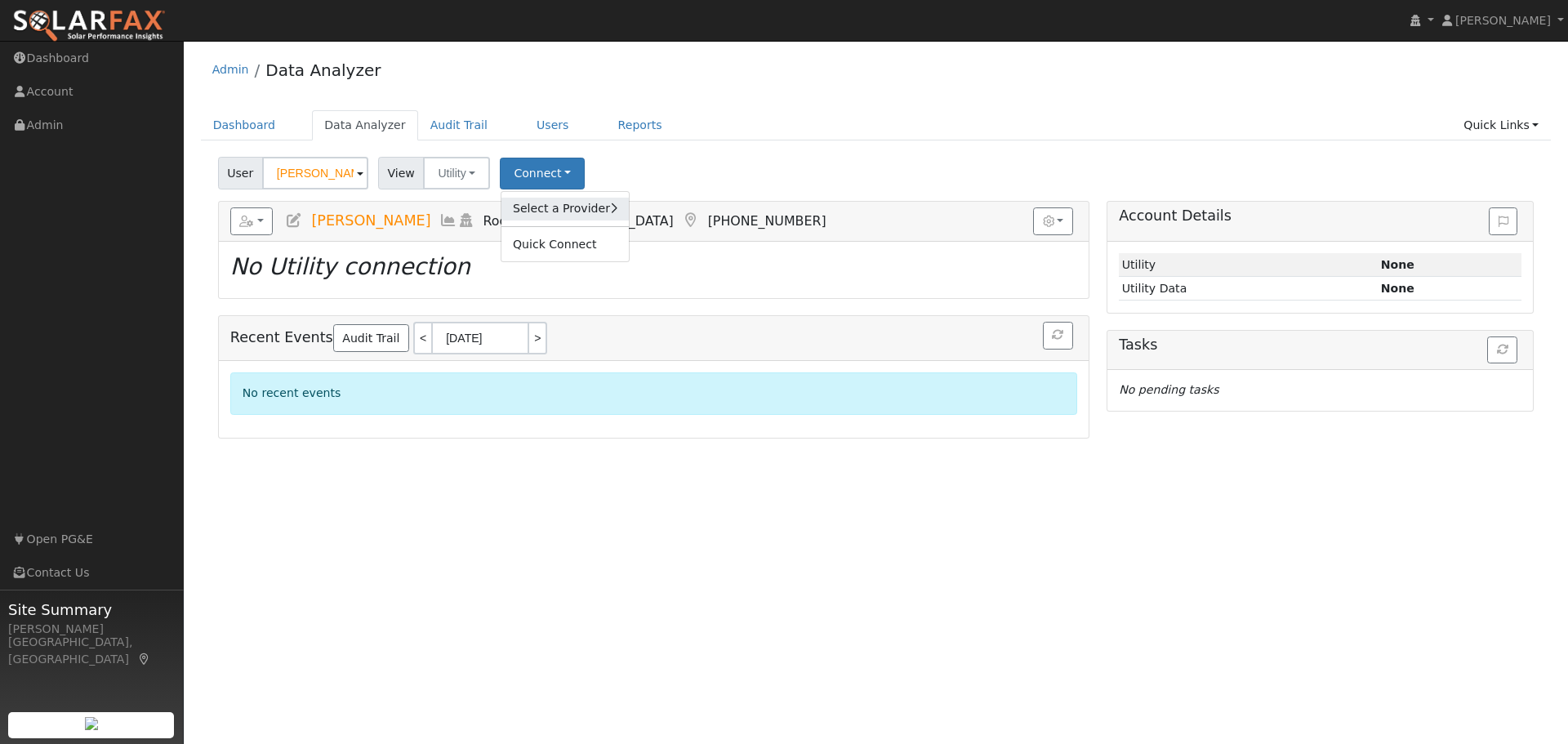
click at [538, 205] on link "Select a Provider" at bounding box center [565, 209] width 127 height 23
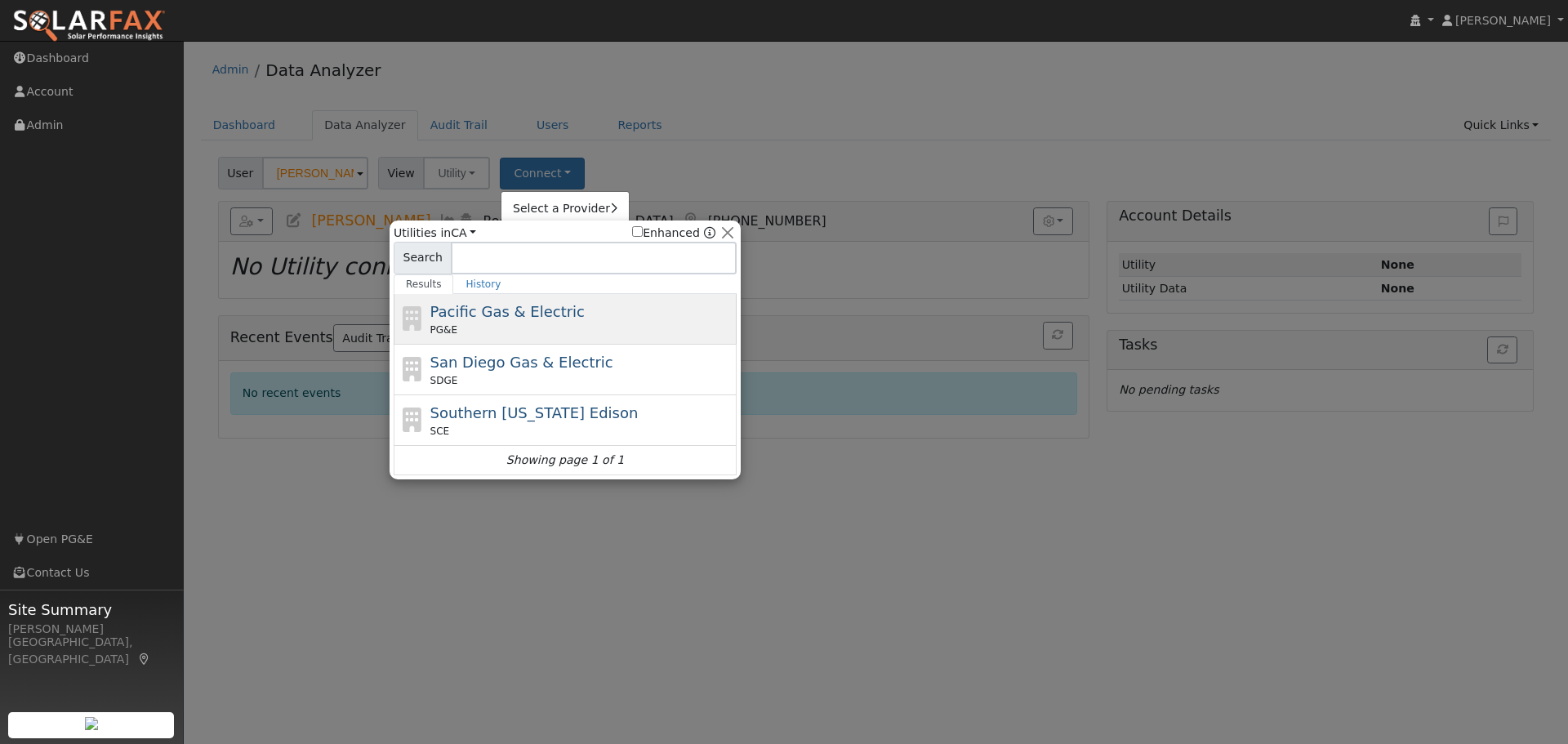
click at [473, 323] on div "PG&E" at bounding box center [582, 329] width 303 height 15
